Goal: Information Seeking & Learning: Learn about a topic

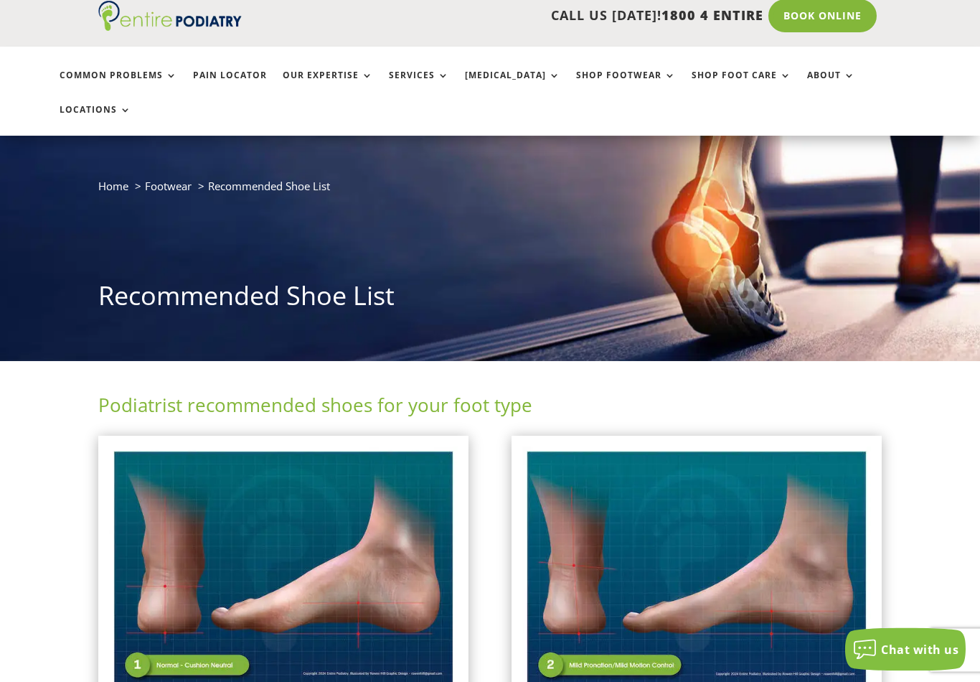
scroll to position [54, 0]
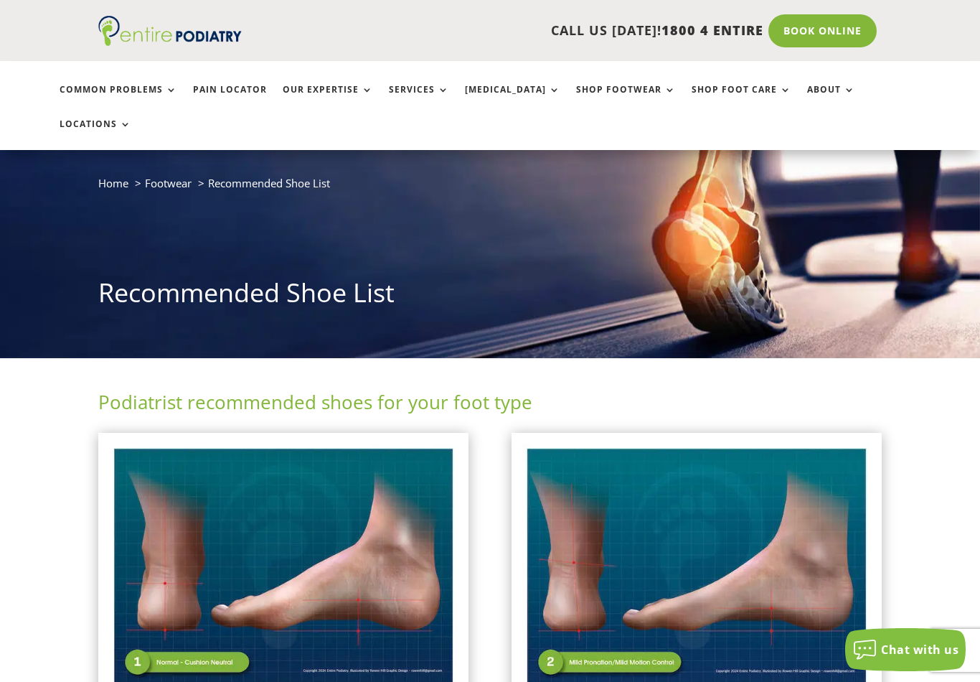
click at [380, 555] on img at bounding box center [283, 567] width 349 height 246
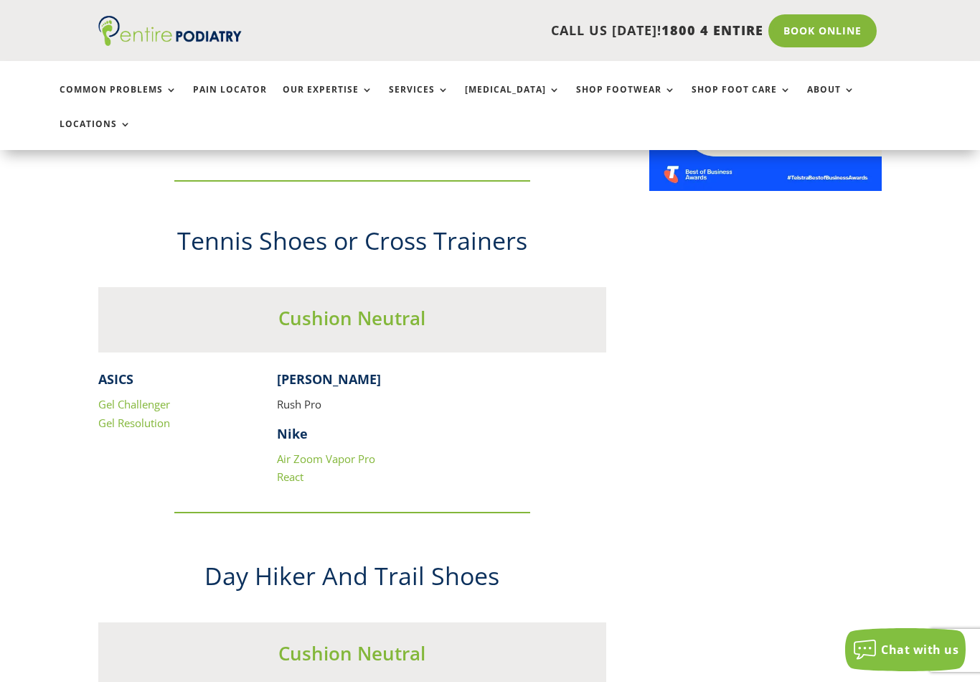
scroll to position [1267, 0]
click at [340, 452] on link "Air Zoom Vapor Pro" at bounding box center [326, 459] width 98 height 14
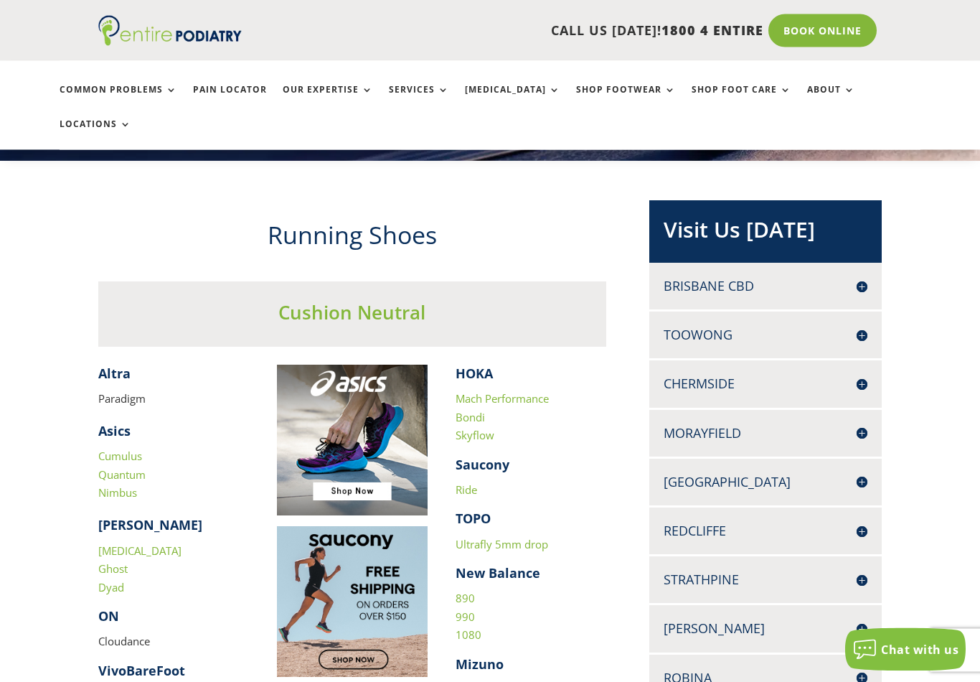
scroll to position [0, 0]
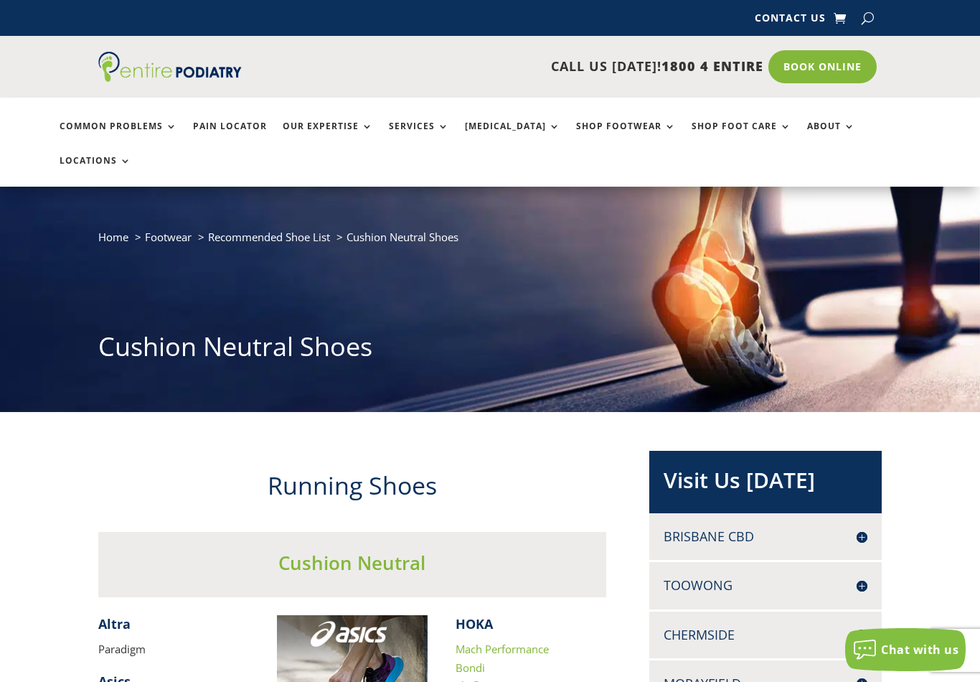
click at [222, 128] on link "Pain Locator" at bounding box center [230, 136] width 74 height 31
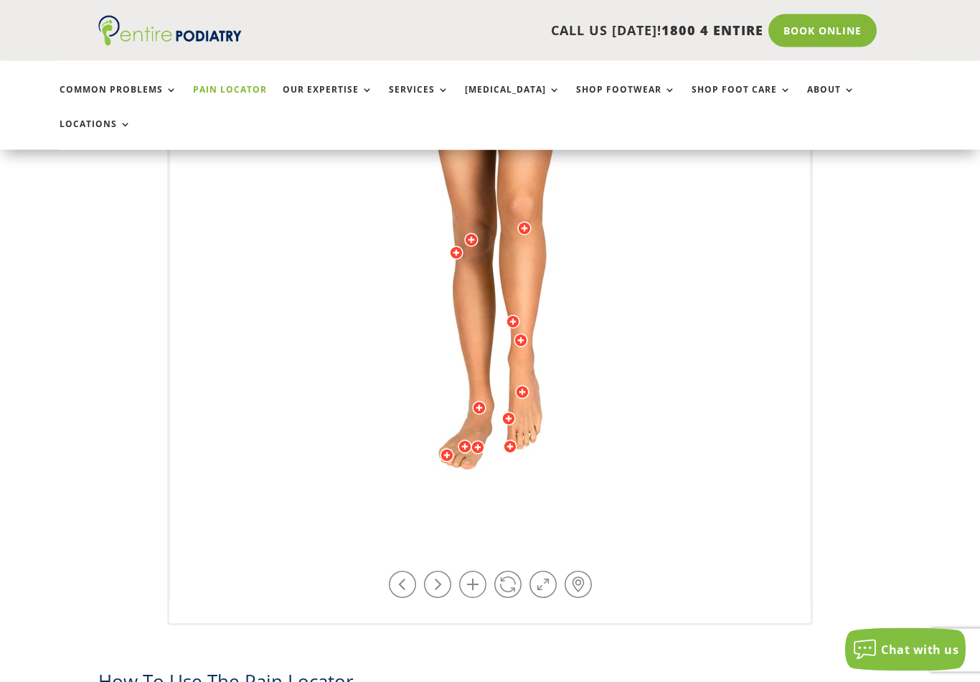
scroll to position [409, 0]
click at [511, 571] on link at bounding box center [508, 584] width 27 height 27
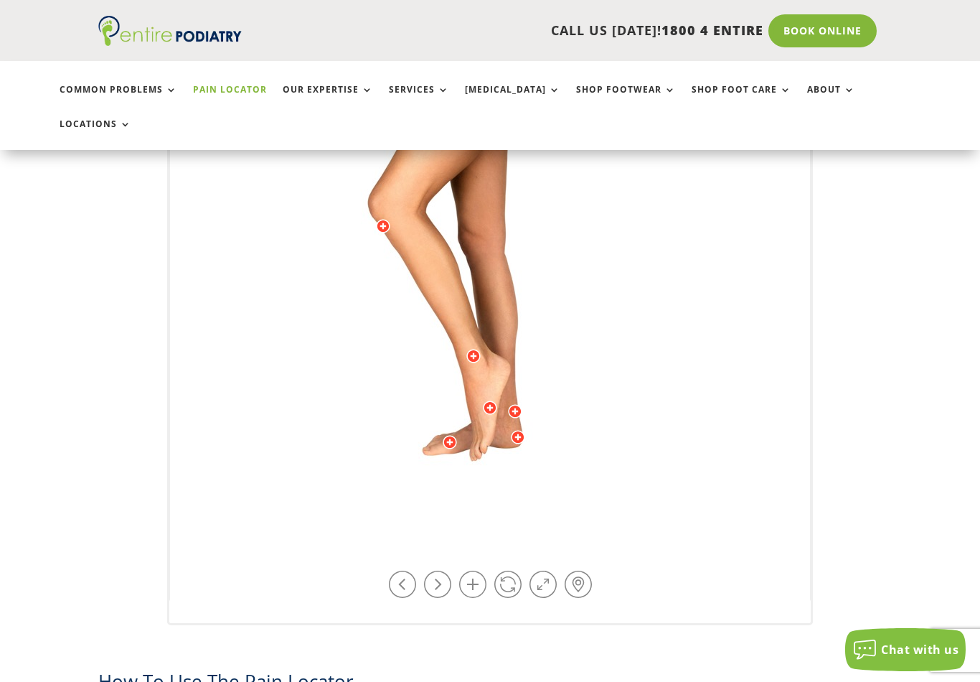
click at [515, 571] on link at bounding box center [508, 584] width 27 height 27
click at [389, 571] on link at bounding box center [402, 584] width 27 height 27
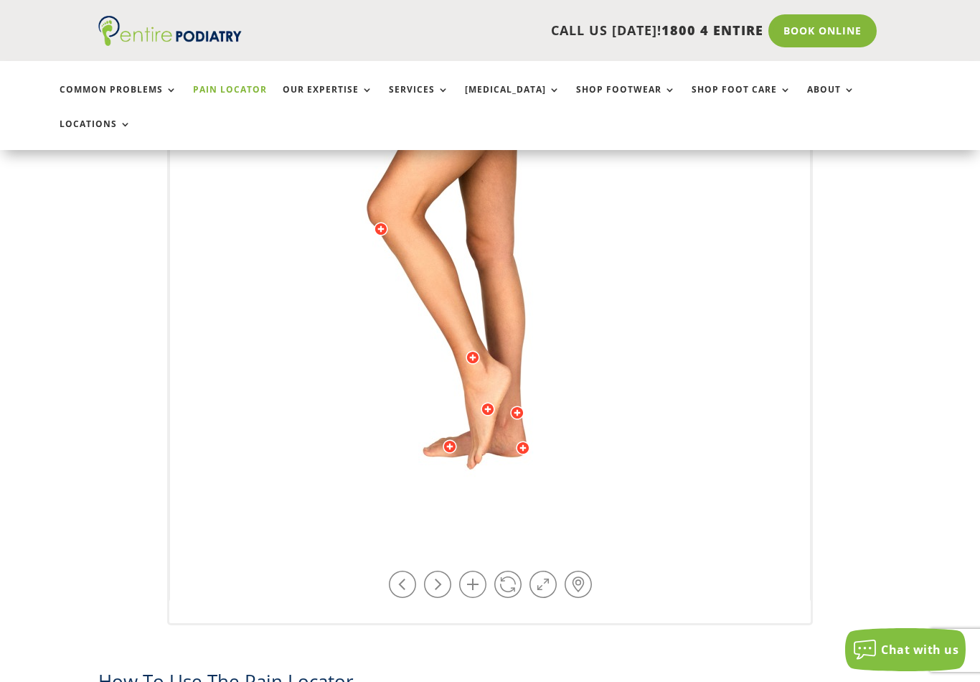
click at [396, 571] on link at bounding box center [402, 584] width 27 height 27
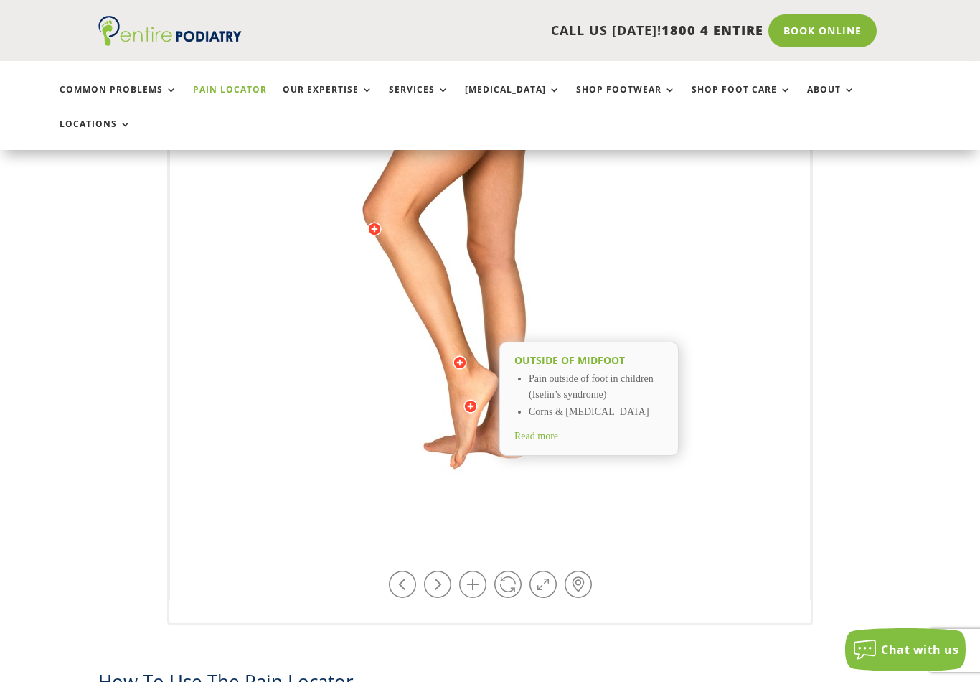
click at [553, 424] on div "Outside of midfoot Pain outside of foot in children (Iselin’s syndrome) Corns &…" at bounding box center [589, 399] width 179 height 114
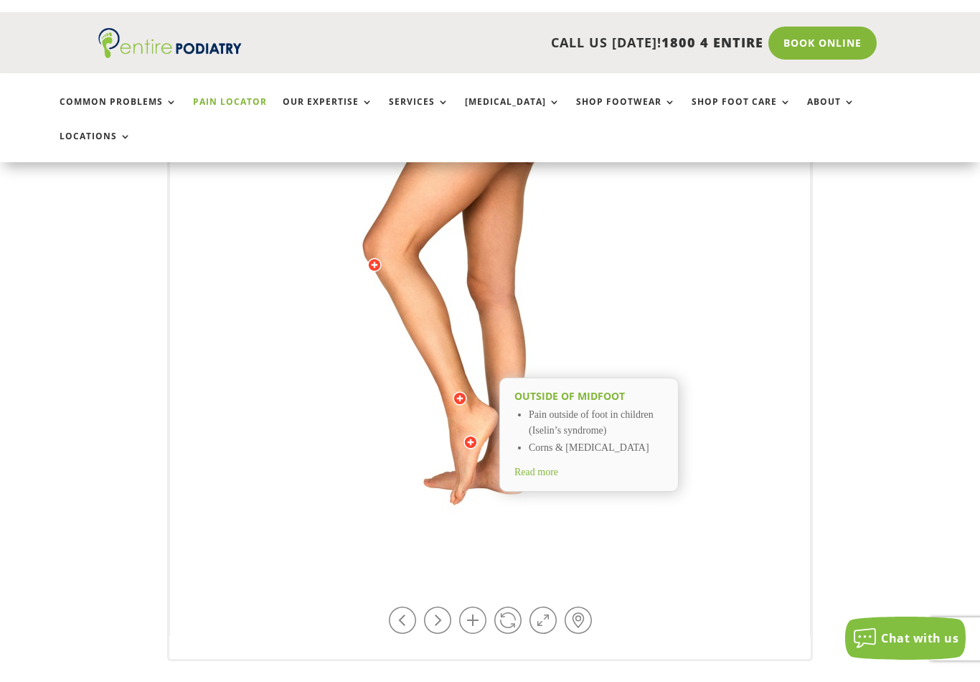
scroll to position [408, 0]
